Goal: Task Accomplishment & Management: Use online tool/utility

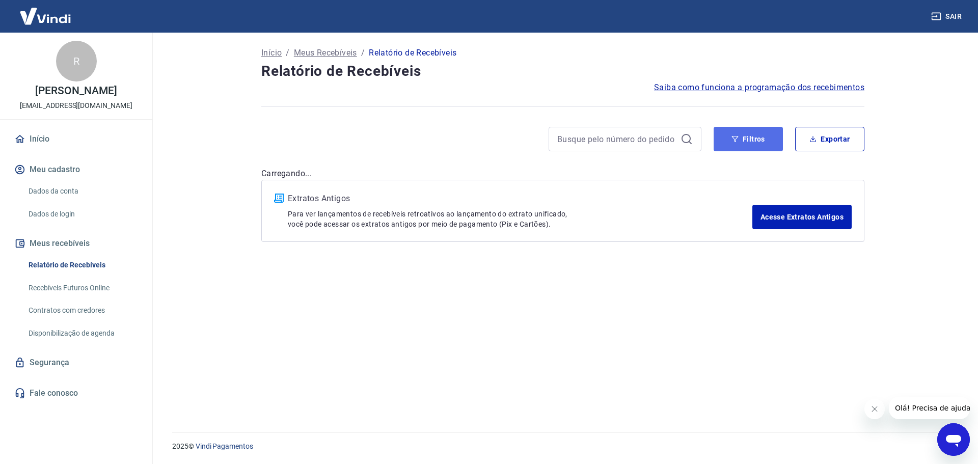
click at [739, 140] on button "Filtros" at bounding box center [748, 139] width 69 height 24
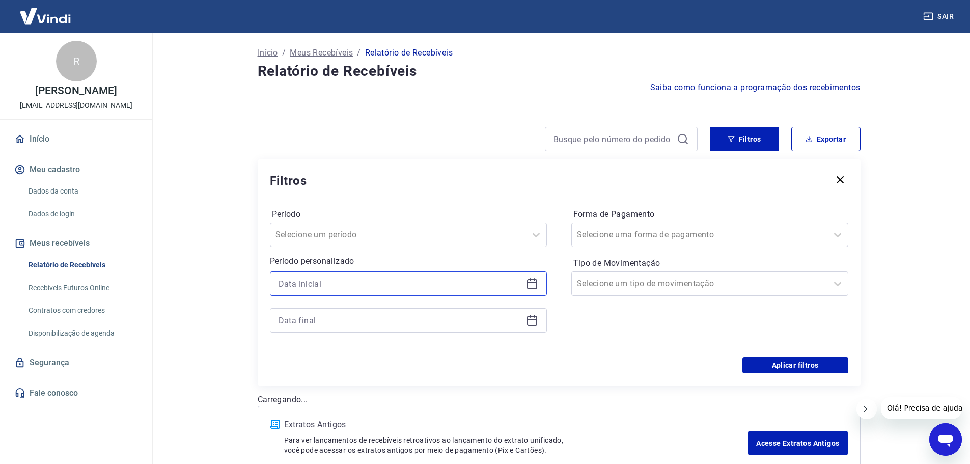
click at [359, 284] on input at bounding box center [400, 283] width 243 height 15
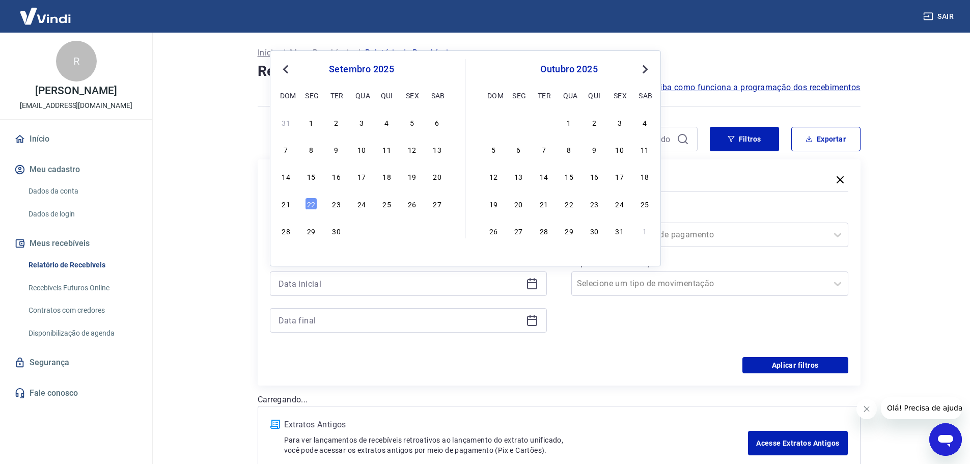
click at [412, 176] on div "19" at bounding box center [412, 176] width 12 height 12
type input "[DATE]"
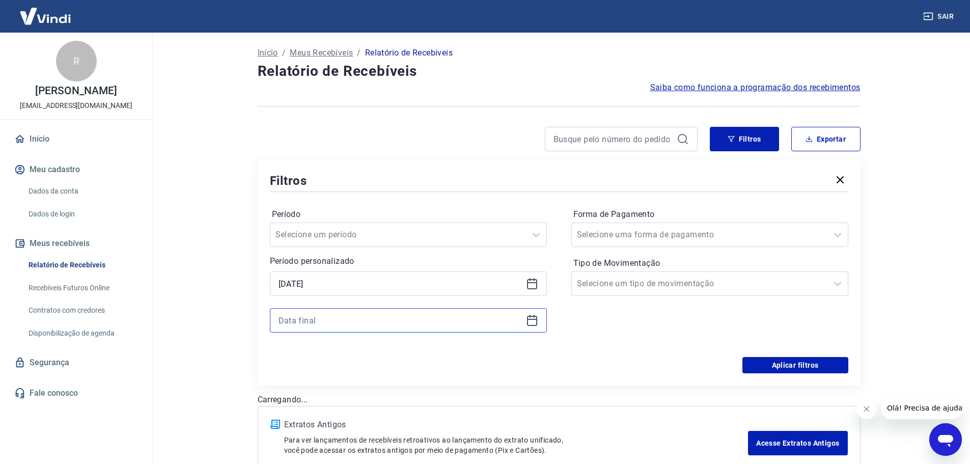
click at [358, 324] on input at bounding box center [400, 320] width 243 height 15
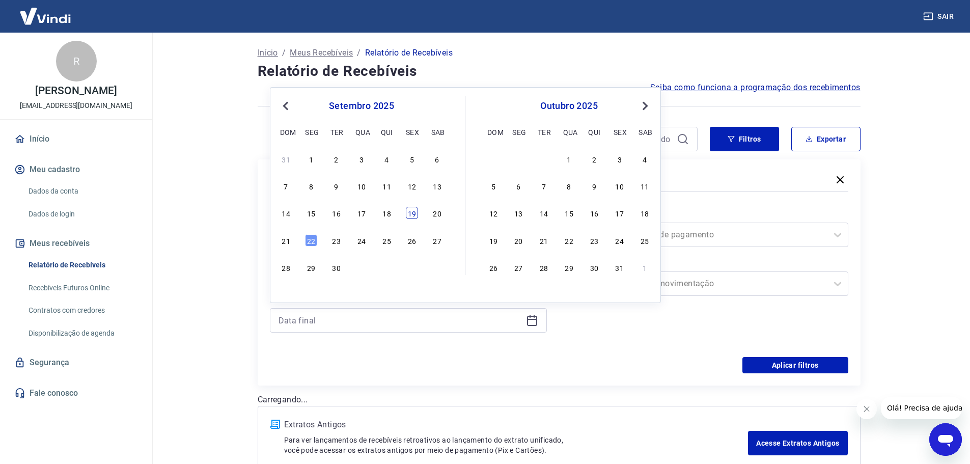
click at [413, 212] on div "19" at bounding box center [412, 213] width 12 height 12
type input "[DATE]"
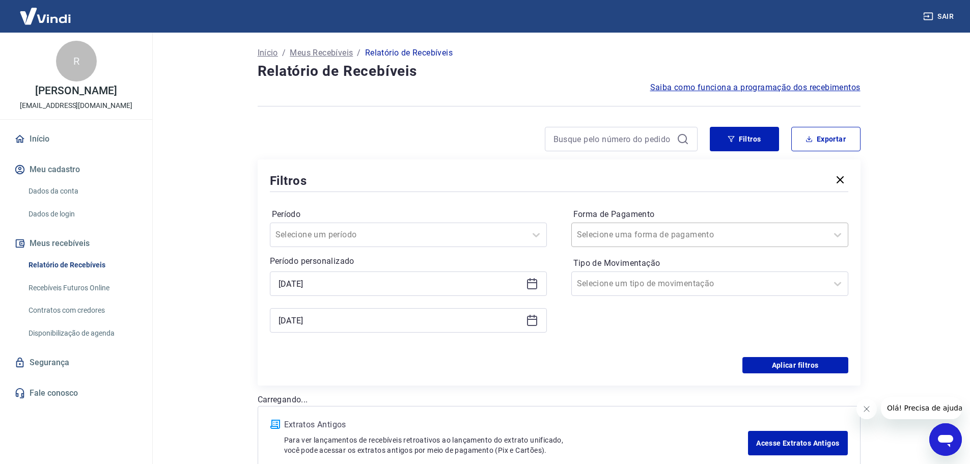
click at [665, 236] on input "Forma de Pagamento" at bounding box center [628, 235] width 103 height 12
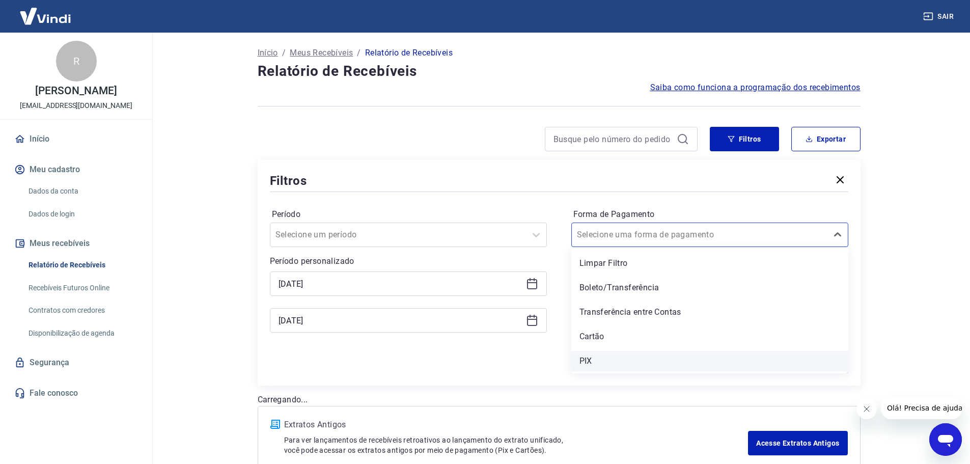
click at [589, 359] on div "PIX" at bounding box center [709, 361] width 277 height 20
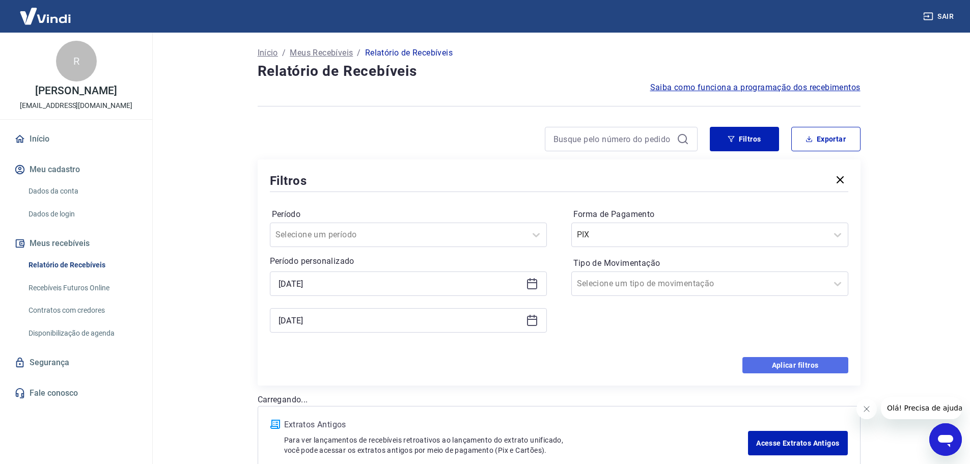
click at [789, 364] on button "Aplicar filtros" at bounding box center [796, 365] width 106 height 16
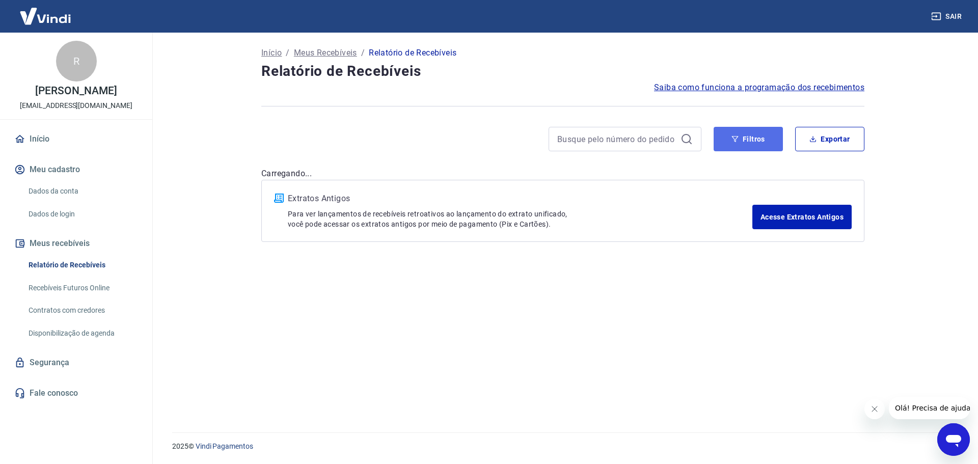
click at [743, 136] on button "Filtros" at bounding box center [748, 139] width 69 height 24
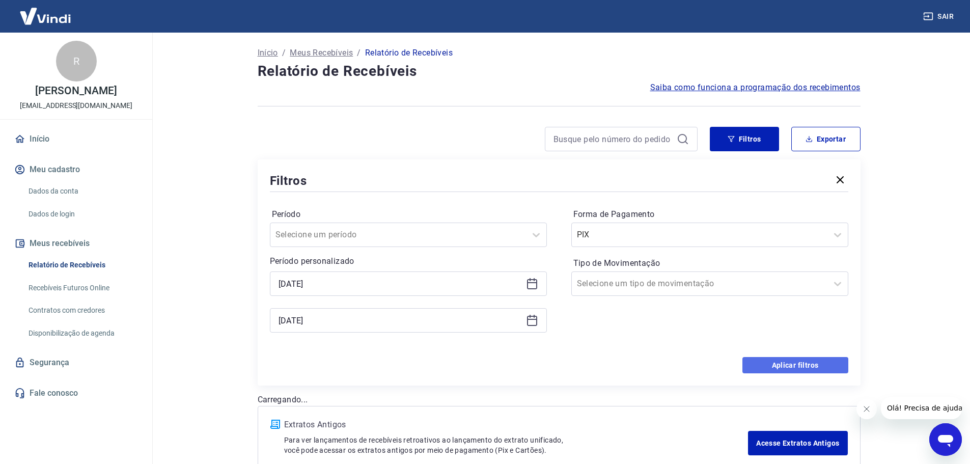
click at [796, 362] on button "Aplicar filtros" at bounding box center [796, 365] width 106 height 16
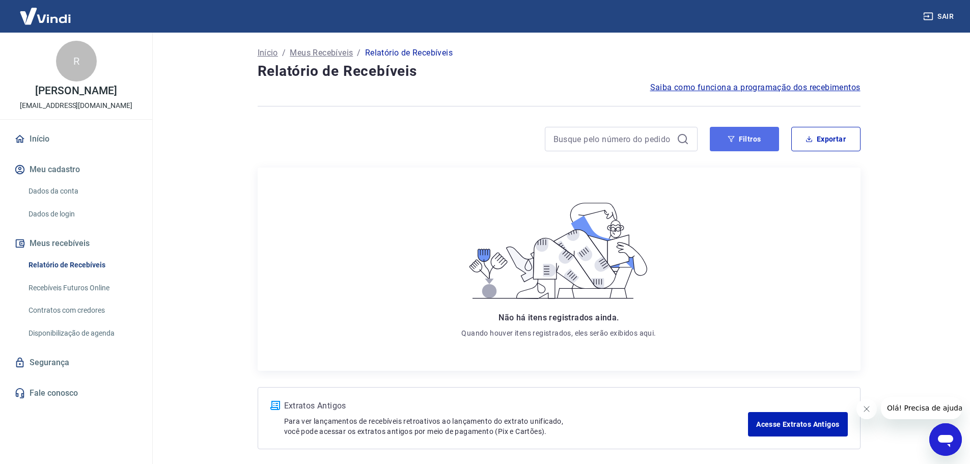
click at [750, 146] on button "Filtros" at bounding box center [744, 139] width 69 height 24
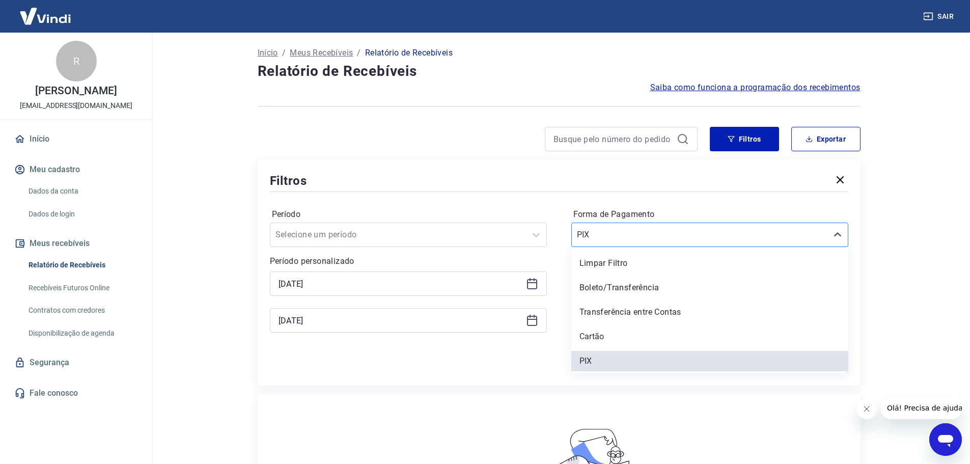
click at [613, 235] on input "Forma de Pagamento" at bounding box center [628, 235] width 103 height 12
click at [609, 338] on div "Cartão" at bounding box center [709, 336] width 277 height 20
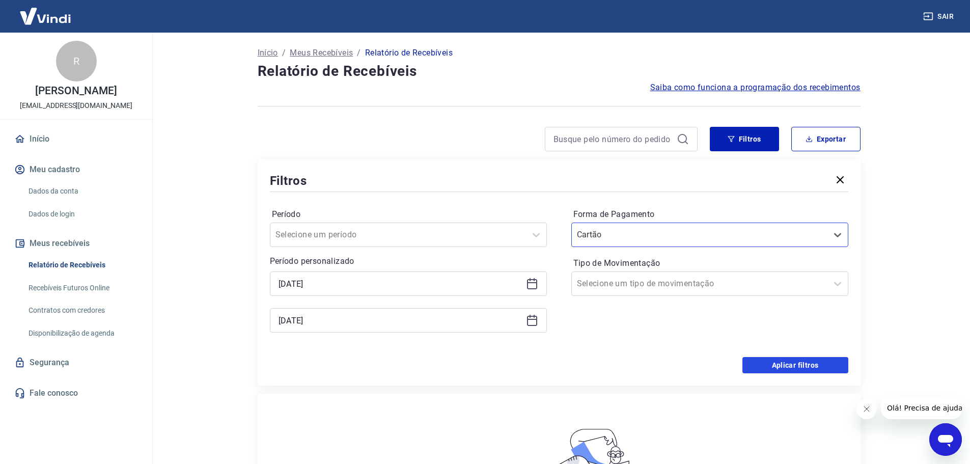
click at [784, 362] on button "Aplicar filtros" at bounding box center [796, 365] width 106 height 16
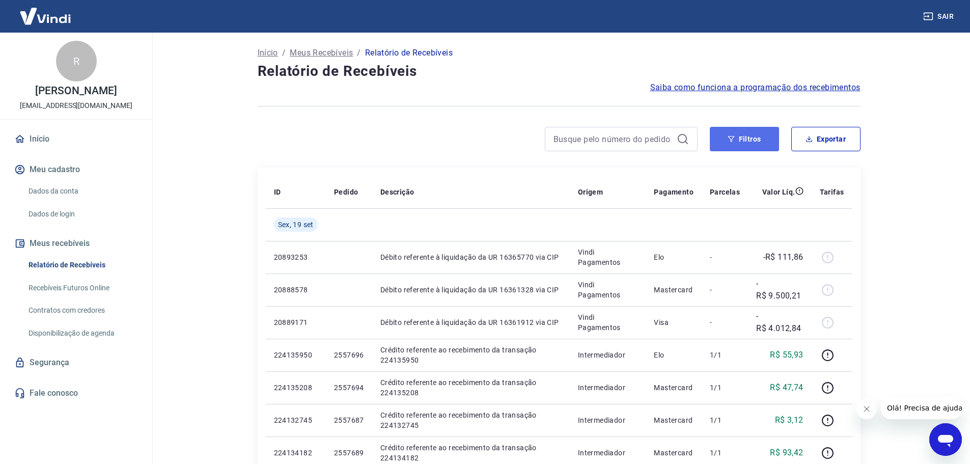
click at [755, 142] on button "Filtros" at bounding box center [744, 139] width 69 height 24
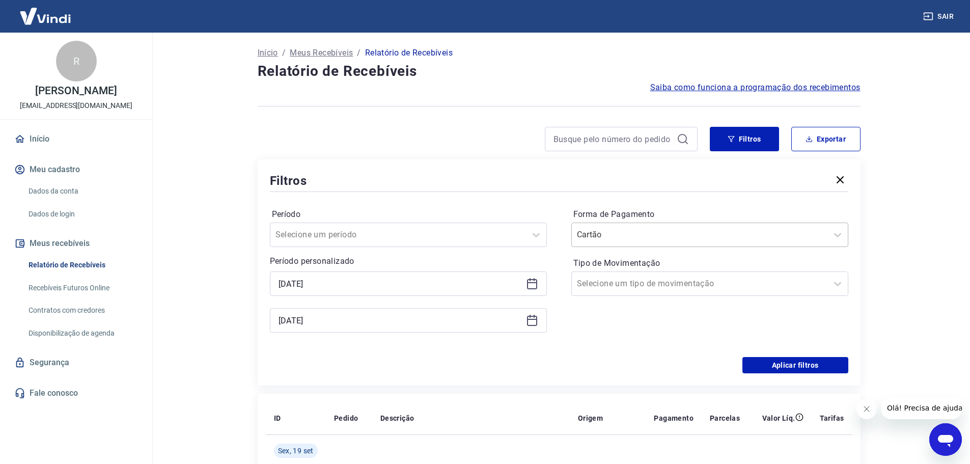
click at [665, 238] on input "Forma de Pagamento" at bounding box center [628, 235] width 103 height 12
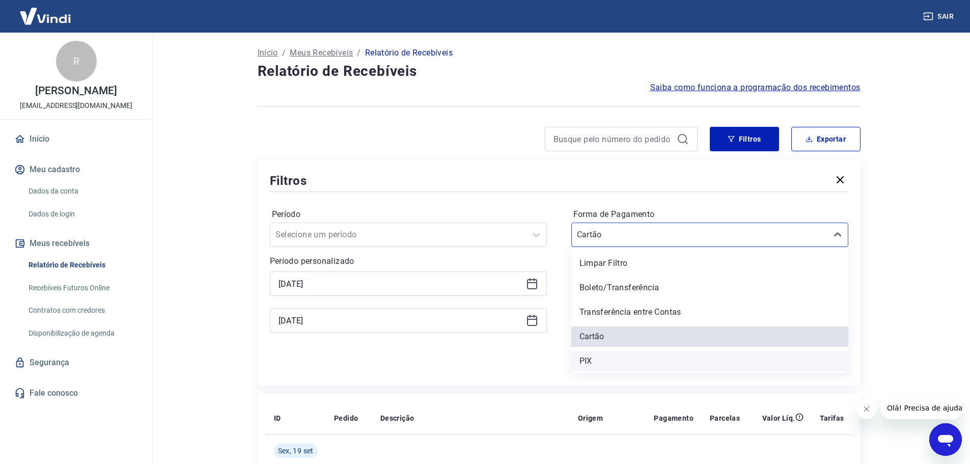
click at [603, 359] on div "PIX" at bounding box center [709, 361] width 277 height 20
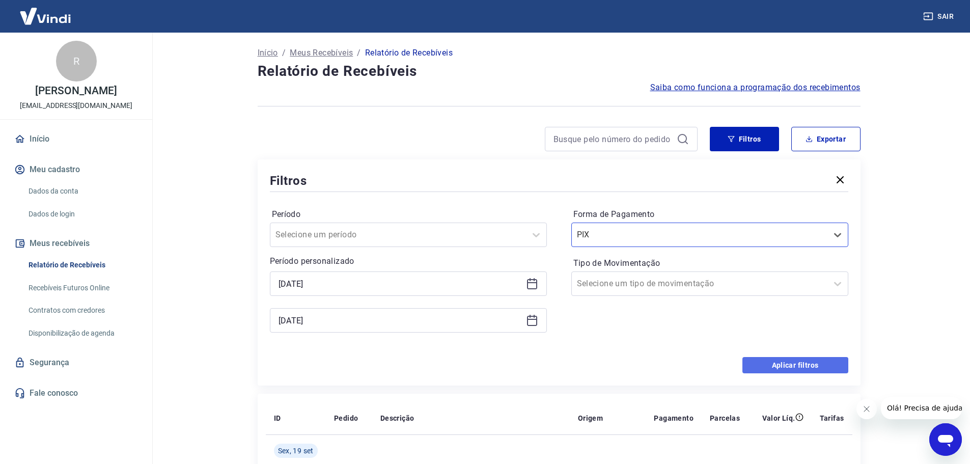
click at [804, 362] on button "Aplicar filtros" at bounding box center [796, 365] width 106 height 16
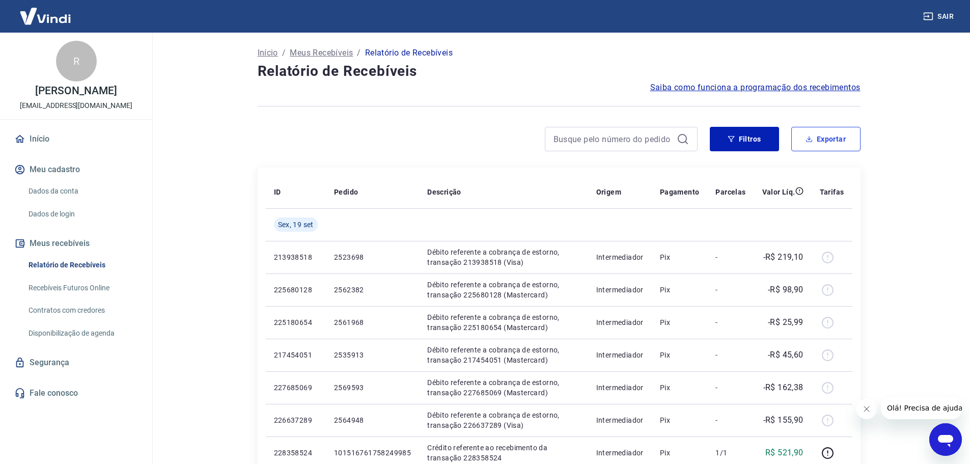
click at [835, 139] on button "Exportar" at bounding box center [825, 139] width 69 height 24
type input "[DATE]"
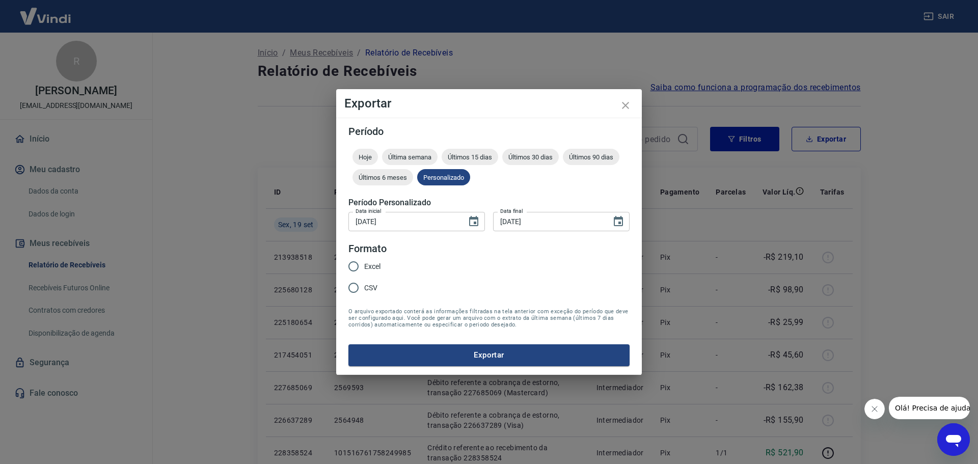
click at [355, 265] on input "Excel" at bounding box center [353, 266] width 21 height 21
radio input "true"
click at [487, 358] on button "Exportar" at bounding box center [488, 354] width 281 height 21
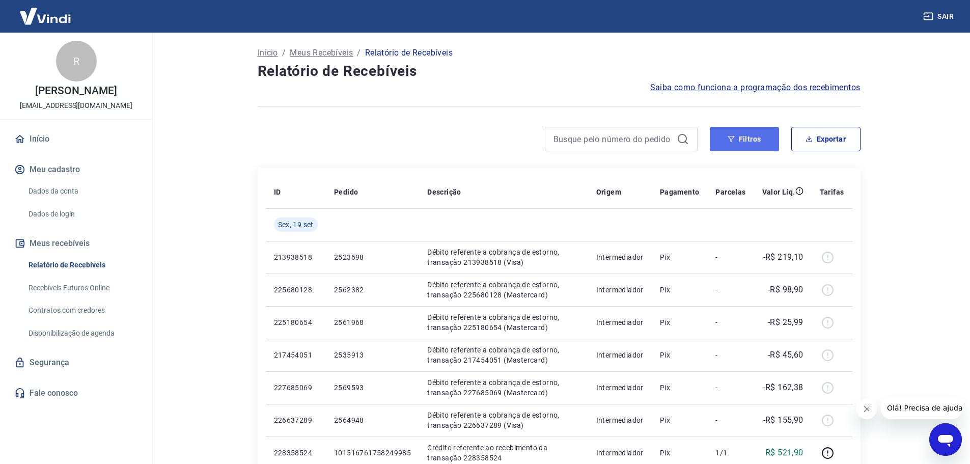
click at [746, 140] on button "Filtros" at bounding box center [744, 139] width 69 height 24
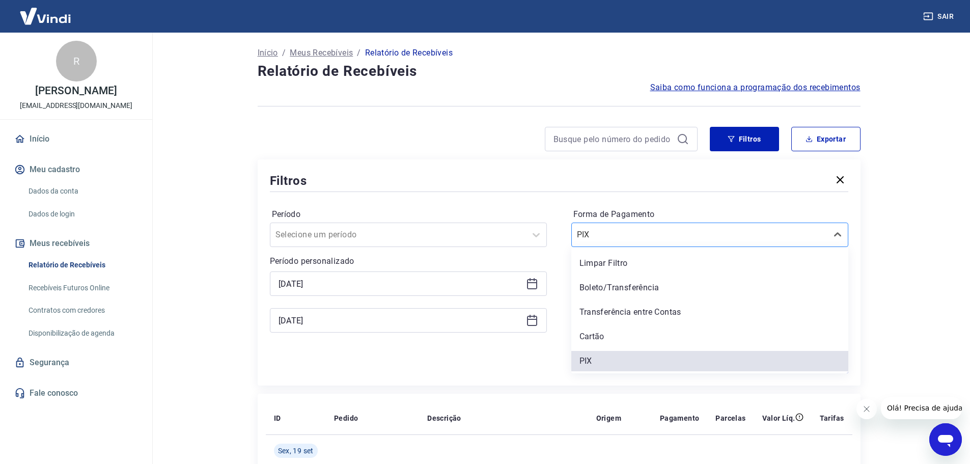
click at [609, 238] on input "Forma de Pagamento" at bounding box center [628, 235] width 103 height 12
click at [601, 339] on div "Cartão" at bounding box center [709, 336] width 277 height 20
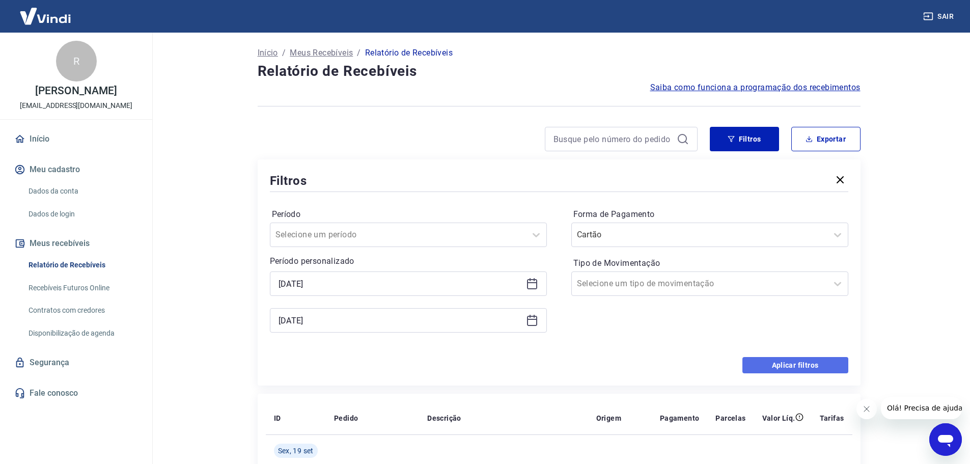
click at [795, 362] on button "Aplicar filtros" at bounding box center [796, 365] width 106 height 16
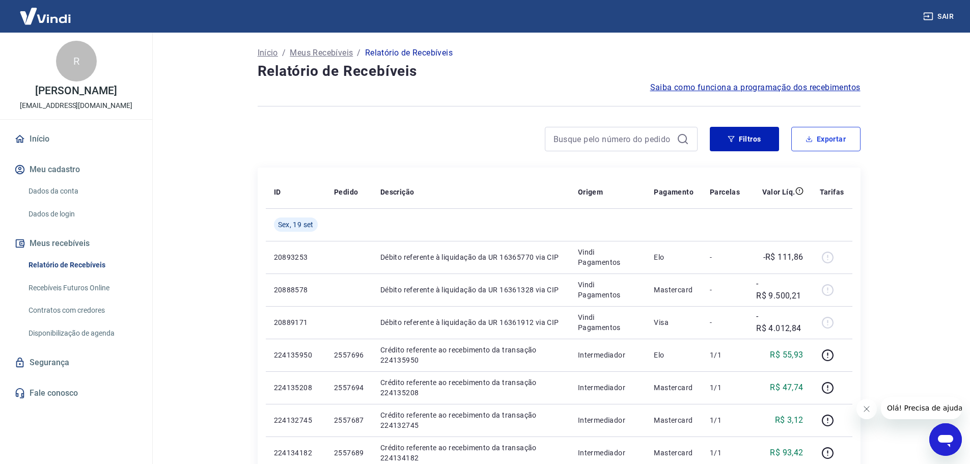
click at [824, 141] on button "Exportar" at bounding box center [825, 139] width 69 height 24
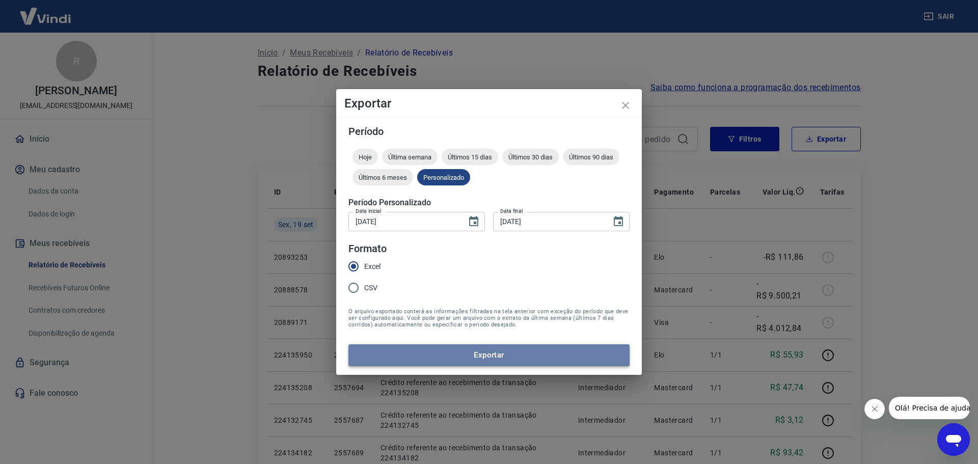
click at [513, 356] on button "Exportar" at bounding box center [488, 354] width 281 height 21
